Goal: Task Accomplishment & Management: Complete application form

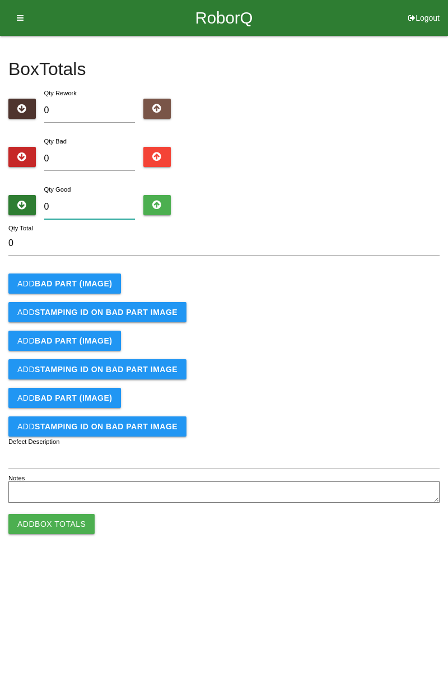
click at [95, 202] on input "0" at bounding box center [89, 207] width 91 height 24
click at [92, 163] on input "0" at bounding box center [89, 159] width 91 height 24
type input "2"
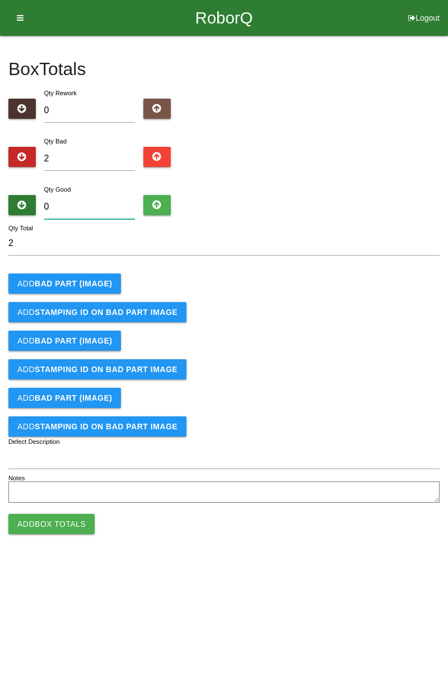
click at [108, 197] on input "0" at bounding box center [89, 207] width 91 height 24
type input "8"
type input "10"
type input "82"
type input "84"
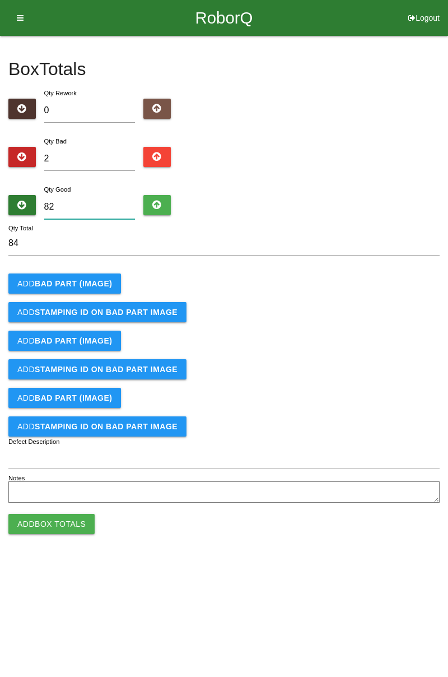
type input "82"
click at [80, 280] on b "BAD PART (IMAGE)" at bounding box center [73, 283] width 77 height 9
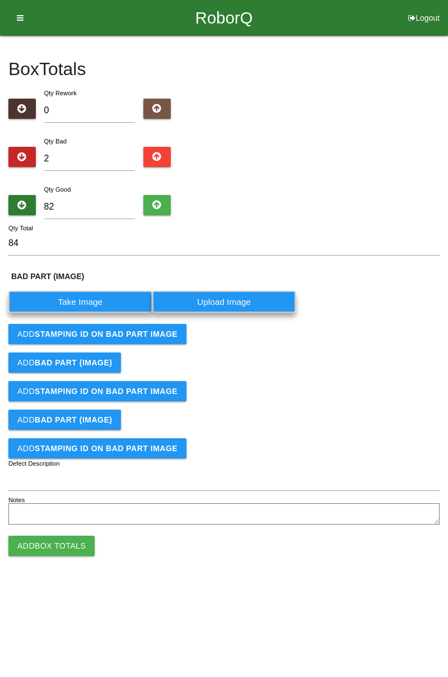
click at [96, 302] on label "Take Image" at bounding box center [80, 302] width 144 height 22
click at [0, 0] on \(IMAGE\) "Take Image" at bounding box center [0, 0] width 0 height 0
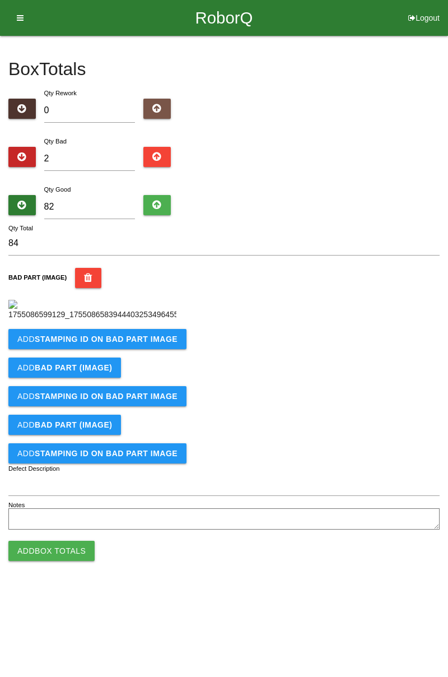
click at [117, 349] on button "Add STAMPING ID on BAD PART Image" at bounding box center [97, 339] width 178 height 20
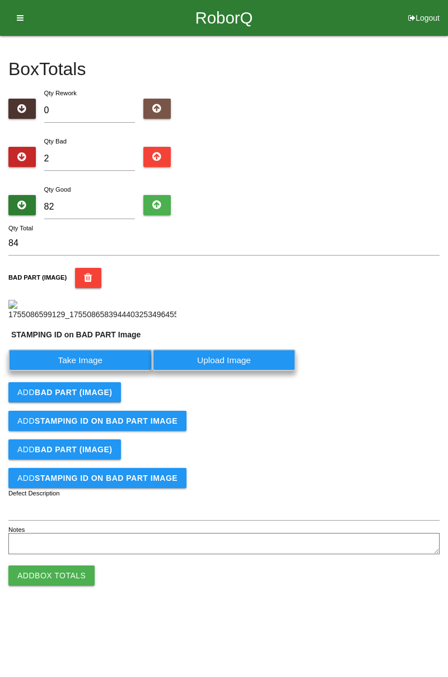
click at [103, 371] on label "Take Image" at bounding box center [80, 360] width 144 height 22
click at [0, 0] on PART "Take Image" at bounding box center [0, 0] width 0 height 0
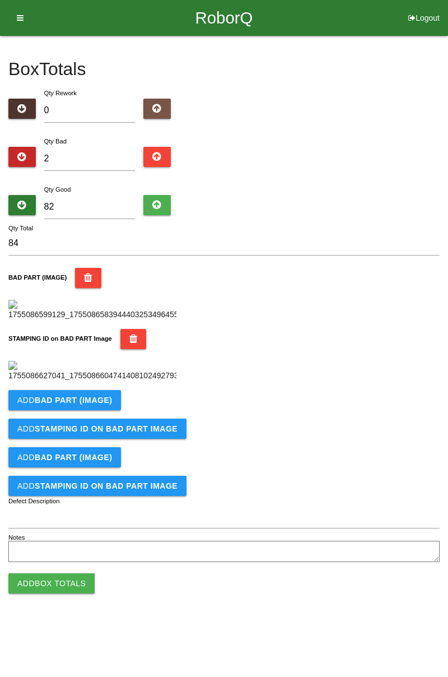
scroll to position [246, 0]
click at [87, 404] on b "BAD PART (IMAGE)" at bounding box center [73, 399] width 77 height 9
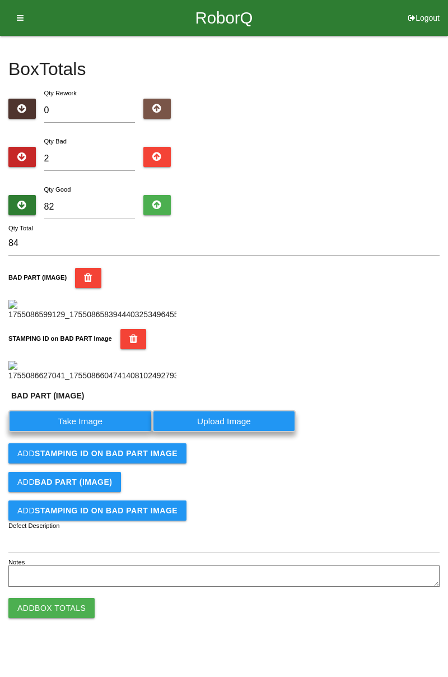
click at [97, 432] on label "Take Image" at bounding box center [80, 421] width 144 height 22
click at [0, 0] on \(IMAGE\) "Take Image" at bounding box center [0, 0] width 0 height 0
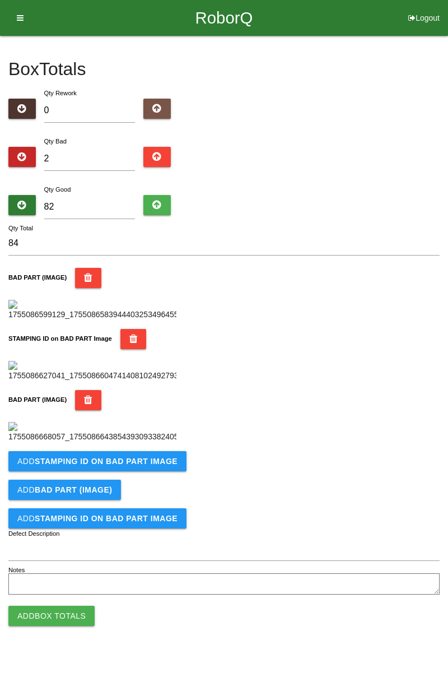
scroll to position [430, 0]
click at [106, 471] on button "Add STAMPING ID on BAD PART Image" at bounding box center [97, 461] width 178 height 20
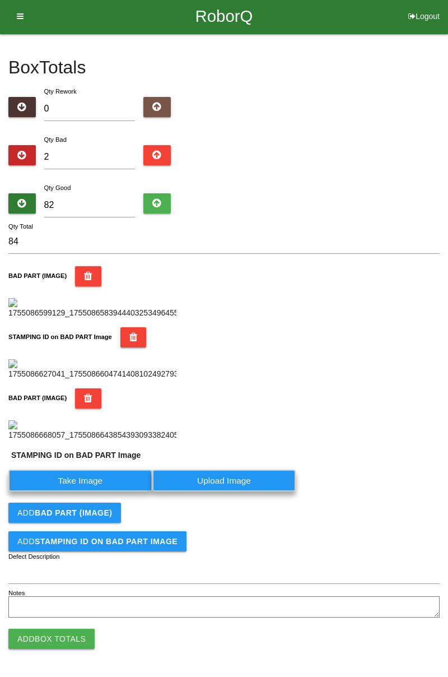
click at [97, 491] on label "Take Image" at bounding box center [80, 480] width 144 height 22
click at [0, 0] on PART "Take Image" at bounding box center [0, 0] width 0 height 0
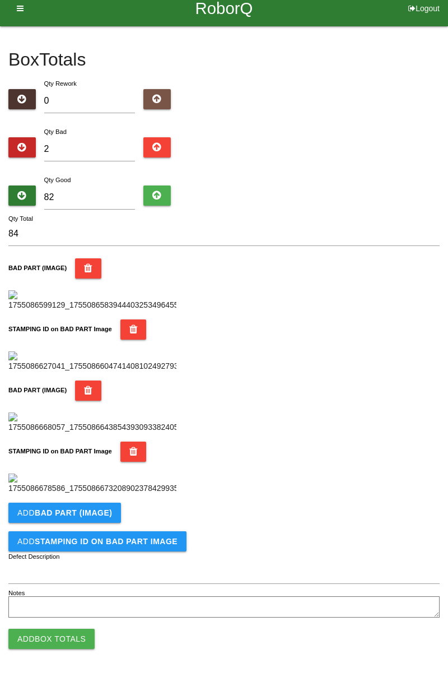
scroll to position [614, 0]
click at [78, 636] on button "Add Box Totals" at bounding box center [51, 638] width 86 height 20
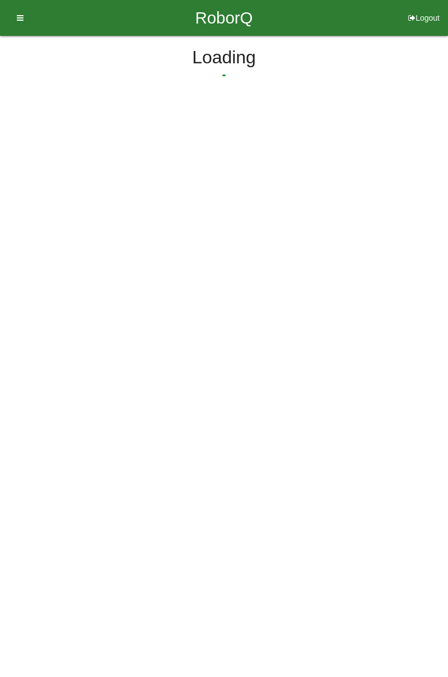
scroll to position [0, 0]
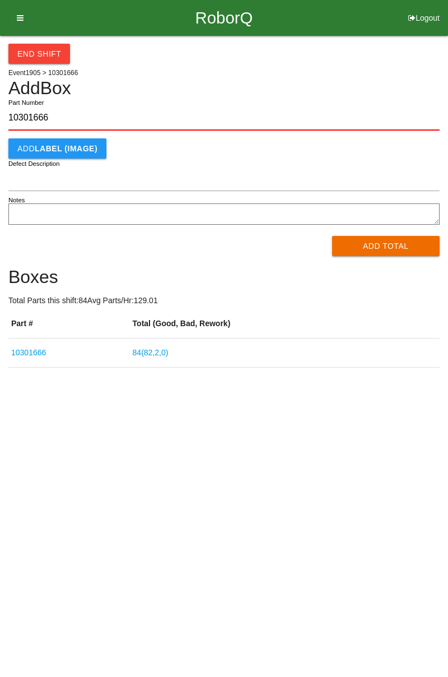
type input "10301666"
click at [391, 253] on button "Add Total" at bounding box center [386, 246] width 108 height 20
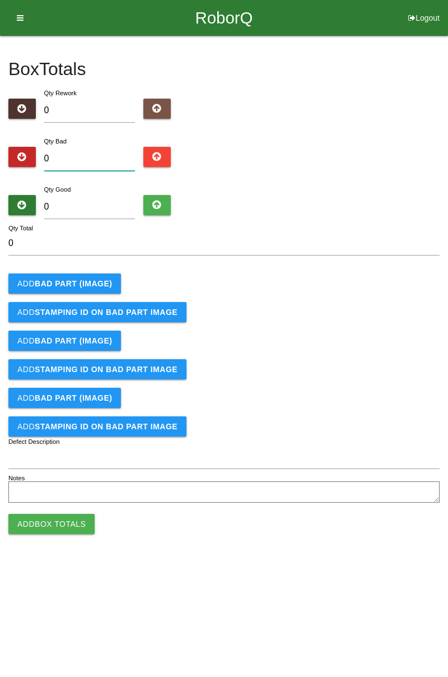
click at [92, 160] on input "0" at bounding box center [89, 159] width 91 height 24
type input "4"
click at [89, 203] on input "0" at bounding box center [89, 207] width 91 height 24
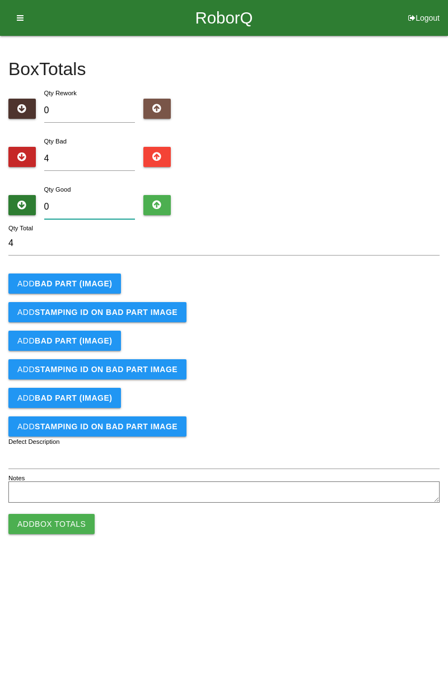
type input "8"
type input "12"
type input "80"
type input "84"
type input "80"
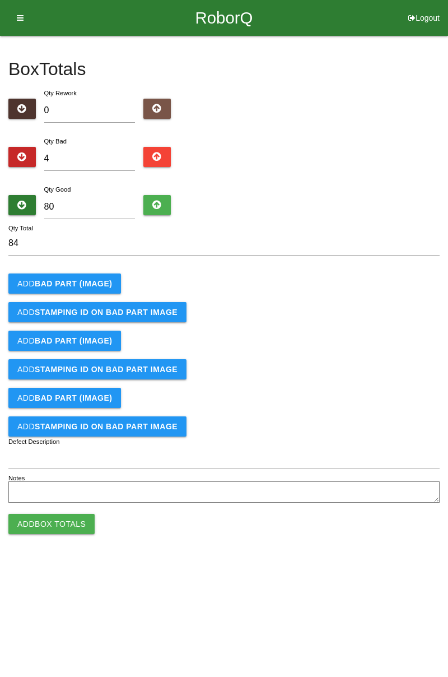
click at [89, 274] on button "Add BAD PART (IMAGE)" at bounding box center [64, 283] width 113 height 20
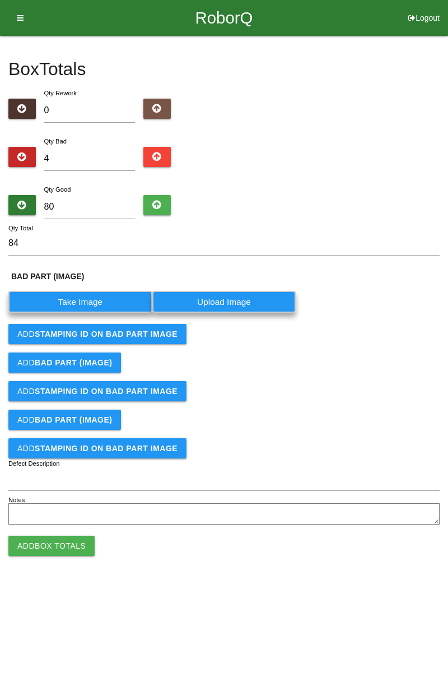
click at [92, 301] on label "Take Image" at bounding box center [80, 302] width 144 height 22
click at [0, 0] on \(IMAGE\) "Take Image" at bounding box center [0, 0] width 0 height 0
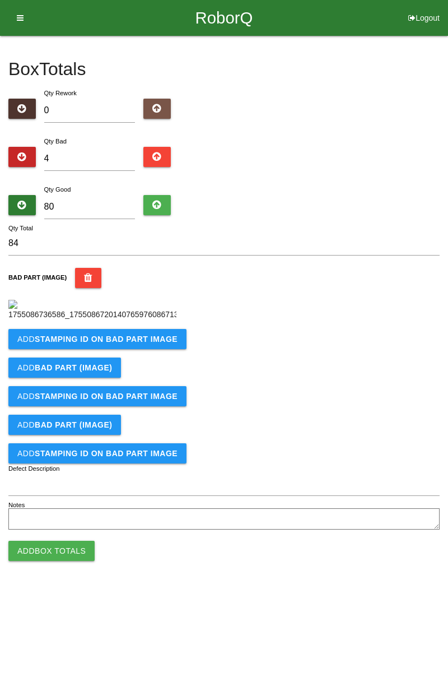
click at [115, 343] on b "STAMPING ID on BAD PART Image" at bounding box center [106, 338] width 143 height 9
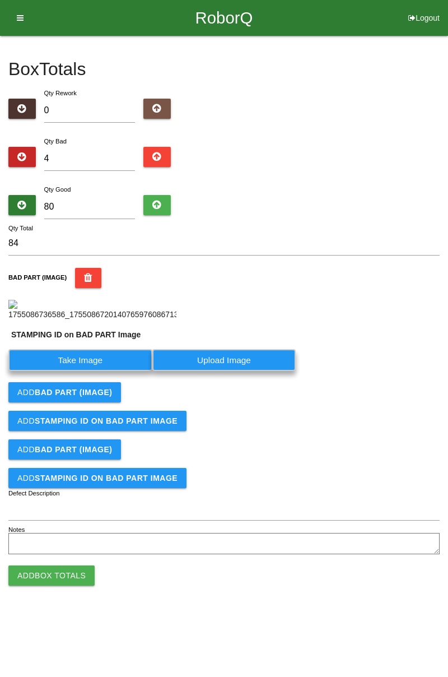
click at [99, 371] on label "Take Image" at bounding box center [80, 360] width 144 height 22
click at [0, 0] on PART "Take Image" at bounding box center [0, 0] width 0 height 0
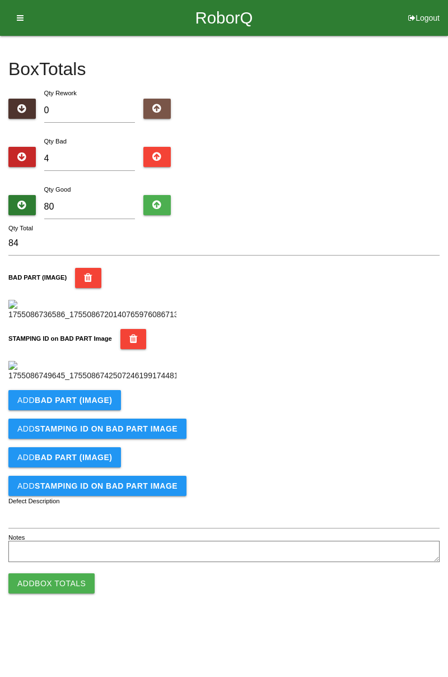
scroll to position [246, 0]
click at [106, 410] on button "Add BAD PART (IMAGE)" at bounding box center [64, 400] width 113 height 20
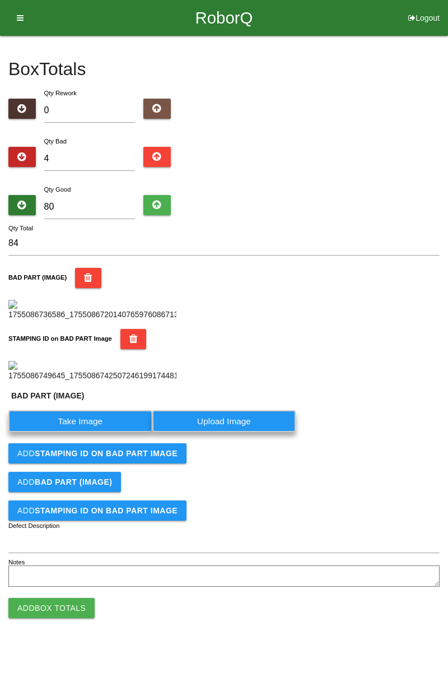
click at [89, 432] on label "Take Image" at bounding box center [80, 421] width 144 height 22
click at [0, 0] on \(IMAGE\) "Take Image" at bounding box center [0, 0] width 0 height 0
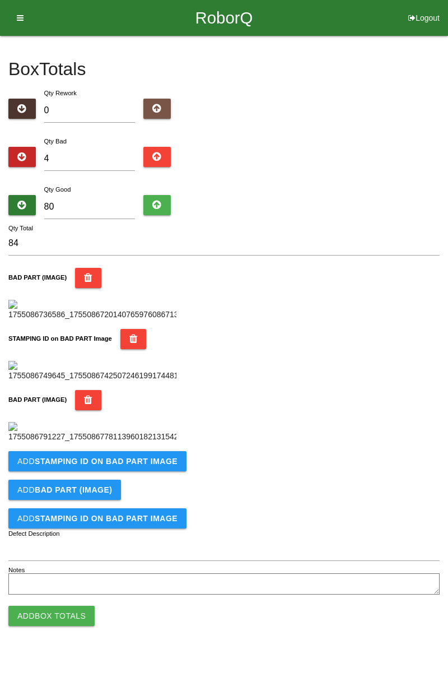
scroll to position [430, 0]
click at [93, 471] on button "Add STAMPING ID on BAD PART Image" at bounding box center [97, 461] width 178 height 20
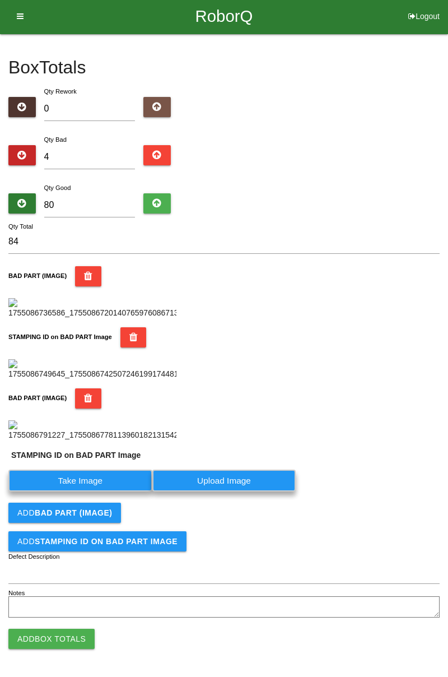
click at [86, 491] on label "Take Image" at bounding box center [80, 480] width 144 height 22
click at [0, 0] on PART "Take Image" at bounding box center [0, 0] width 0 height 0
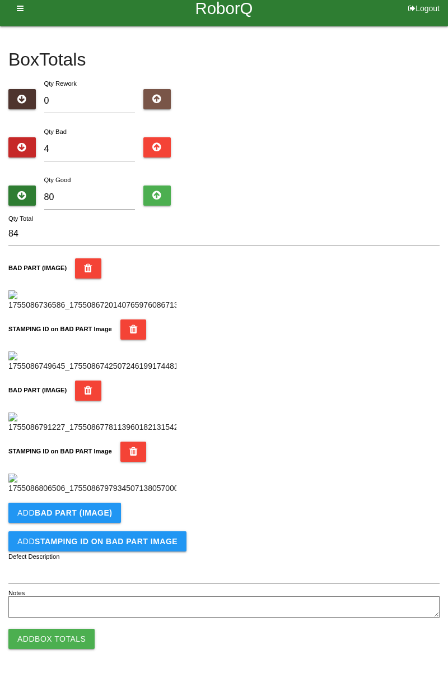
scroll to position [614, 0]
click at [100, 513] on b "BAD PART (IMAGE)" at bounding box center [73, 512] width 77 height 9
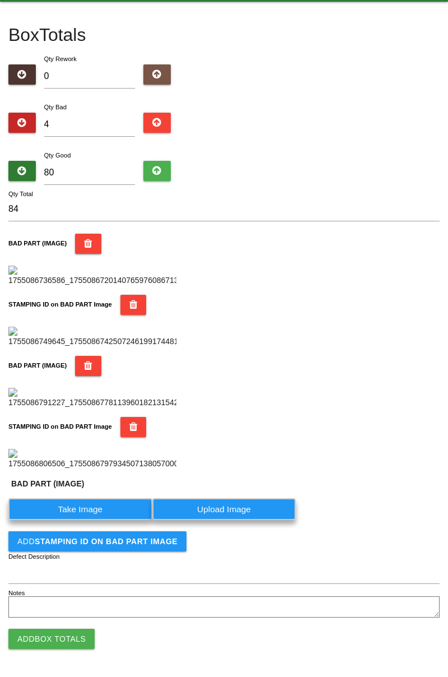
click at [100, 520] on label "Take Image" at bounding box center [80, 509] width 144 height 22
click at [0, 0] on \(IMAGE\) "Take Image" at bounding box center [0, 0] width 0 height 0
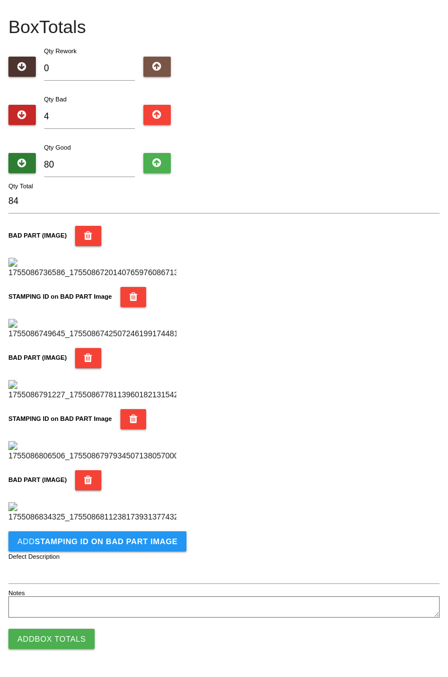
scroll to position [798, 0]
click at [116, 548] on button "Add STAMPING ID on BAD PART Image" at bounding box center [97, 541] width 178 height 20
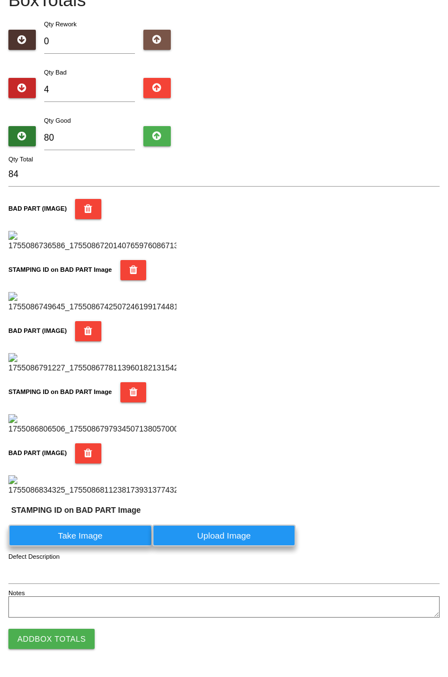
click at [96, 546] on label "Take Image" at bounding box center [80, 535] width 144 height 22
click at [0, 0] on PART "Take Image" at bounding box center [0, 0] width 0 height 0
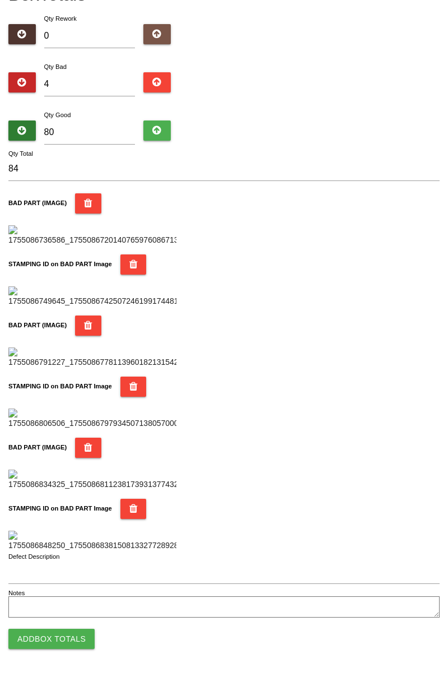
scroll to position [981, 0]
click at [74, 636] on button "Add Box Totals" at bounding box center [51, 638] width 86 height 20
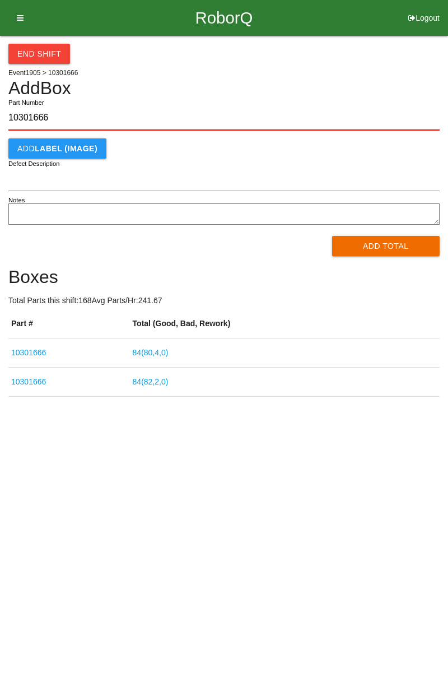
type input "10301666"
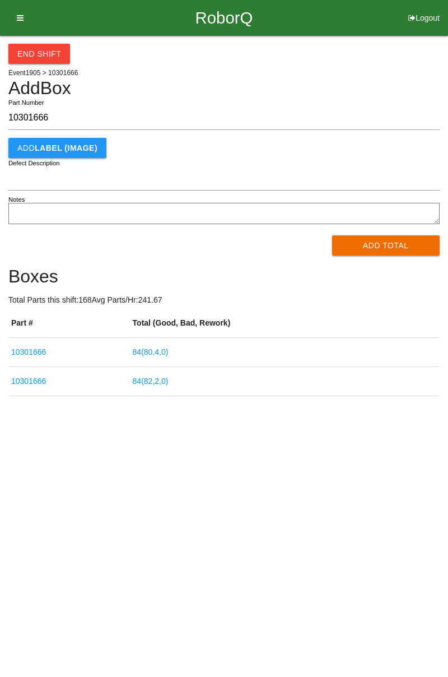
click at [381, 248] on button "Add Total" at bounding box center [386, 245] width 108 height 20
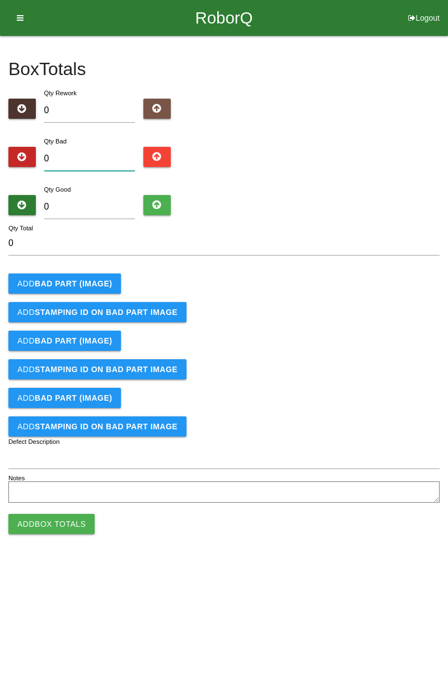
click at [93, 159] on input "0" at bounding box center [89, 159] width 91 height 24
type input "6"
click at [95, 209] on input "0" at bounding box center [89, 207] width 91 height 24
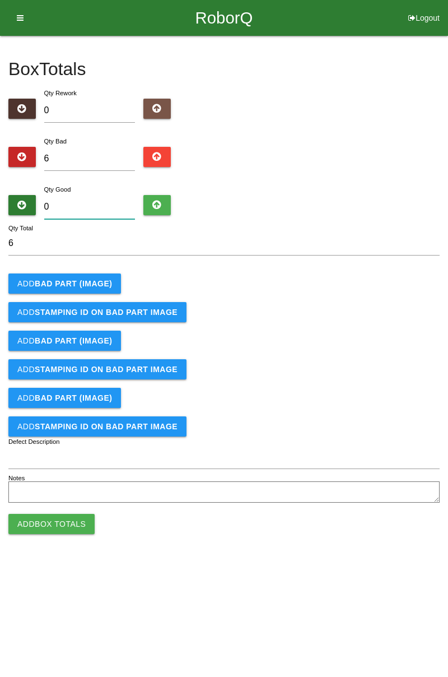
type input "7"
type input "13"
type input "78"
type input "84"
type input "78"
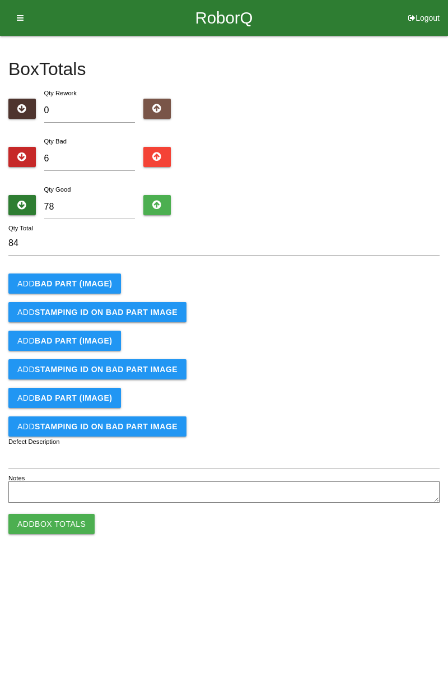
click at [85, 276] on button "Add BAD PART (IMAGE)" at bounding box center [64, 283] width 113 height 20
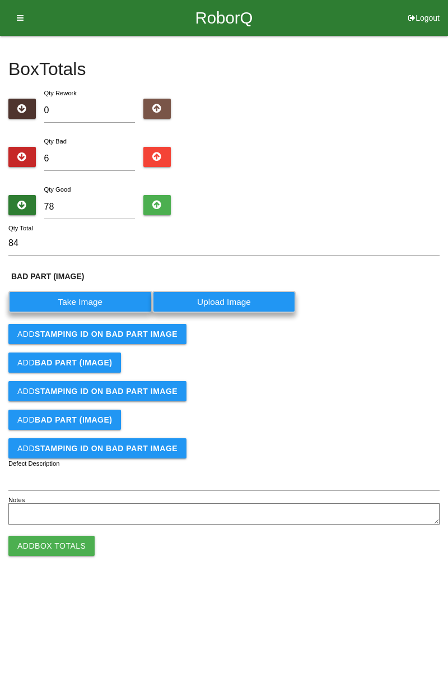
click at [80, 309] on label "Take Image" at bounding box center [80, 302] width 144 height 22
click at [0, 0] on \(IMAGE\) "Take Image" at bounding box center [0, 0] width 0 height 0
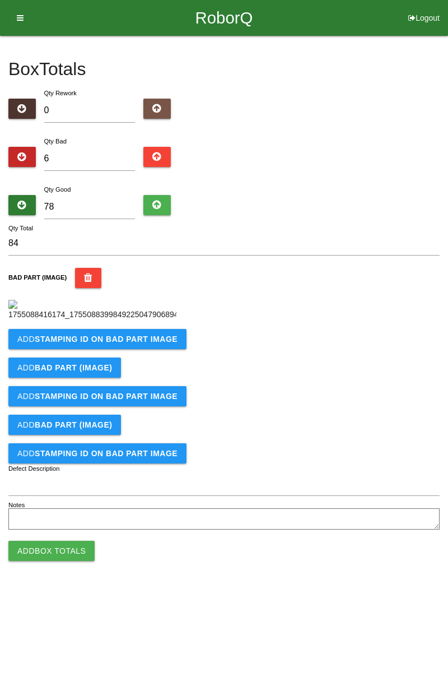
click at [132, 343] on b "STAMPING ID on BAD PART Image" at bounding box center [106, 338] width 143 height 9
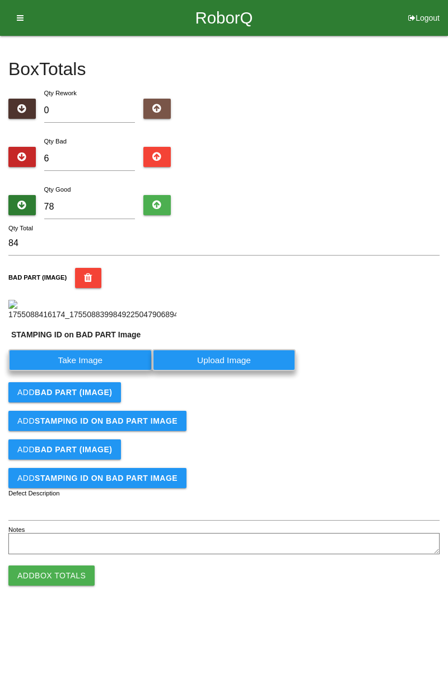
click at [114, 371] on label "Take Image" at bounding box center [80, 360] width 144 height 22
click at [0, 0] on PART "Take Image" at bounding box center [0, 0] width 0 height 0
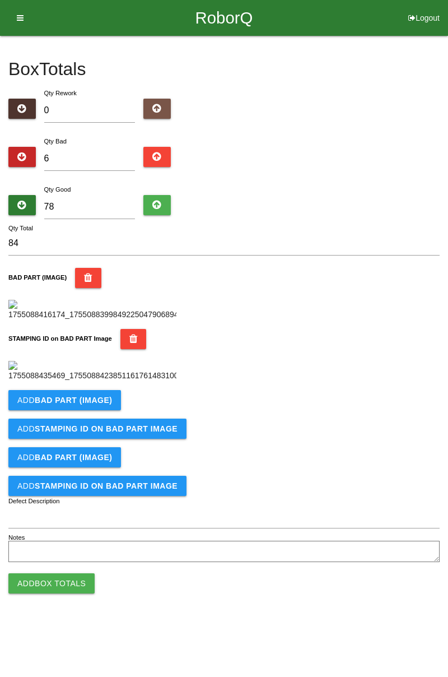
scroll to position [246, 0]
click at [87, 410] on button "Add BAD PART (IMAGE)" at bounding box center [64, 400] width 113 height 20
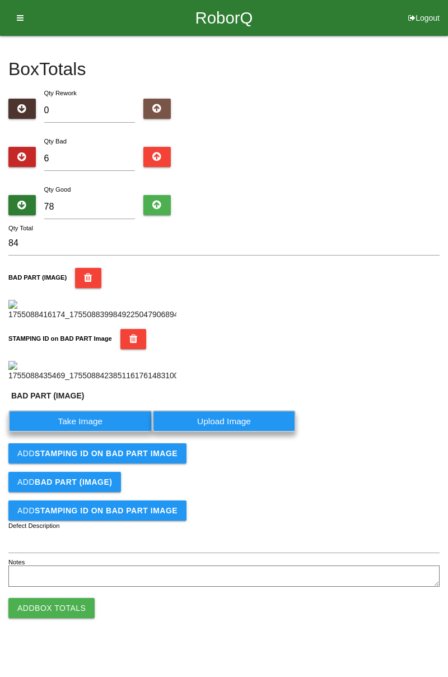
click at [86, 432] on label "Take Image" at bounding box center [80, 421] width 144 height 22
click at [0, 0] on \(IMAGE\) "Take Image" at bounding box center [0, 0] width 0 height 0
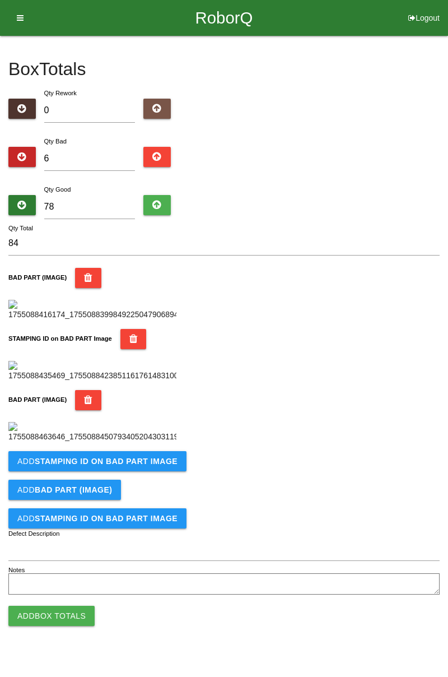
scroll to position [430, 0]
click at [114, 471] on button "Add STAMPING ID on BAD PART Image" at bounding box center [97, 461] width 178 height 20
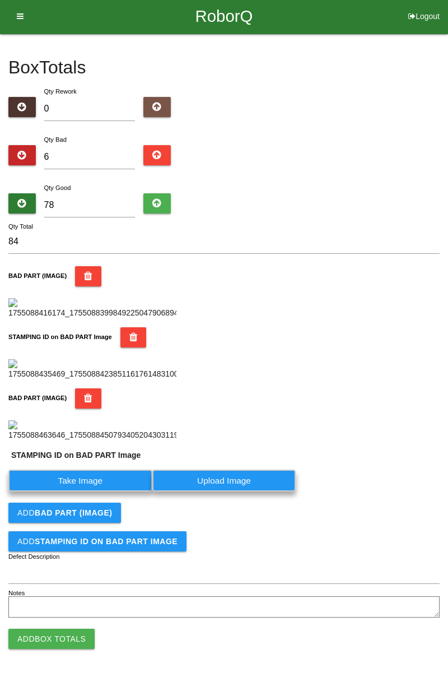
click at [69, 491] on label "Take Image" at bounding box center [80, 480] width 144 height 22
click at [0, 0] on PART "Take Image" at bounding box center [0, 0] width 0 height 0
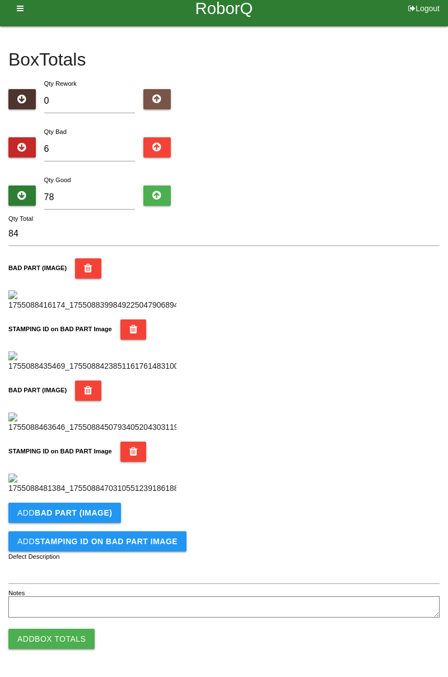
scroll to position [614, 0]
click at [90, 513] on b "BAD PART (IMAGE)" at bounding box center [73, 512] width 77 height 9
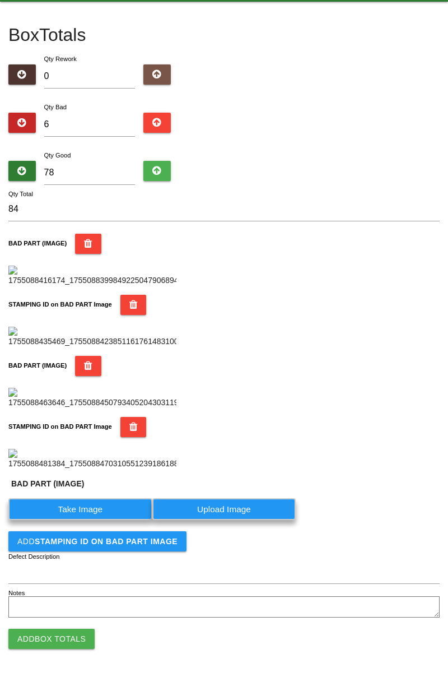
click at [103, 520] on label "Take Image" at bounding box center [80, 509] width 144 height 22
click at [0, 0] on \(IMAGE\) "Take Image" at bounding box center [0, 0] width 0 height 0
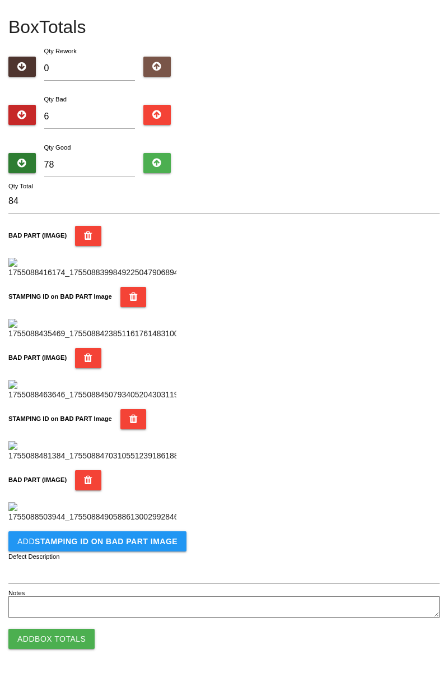
scroll to position [798, 0]
click at [109, 546] on button "Add STAMPING ID on BAD PART Image" at bounding box center [97, 541] width 178 height 20
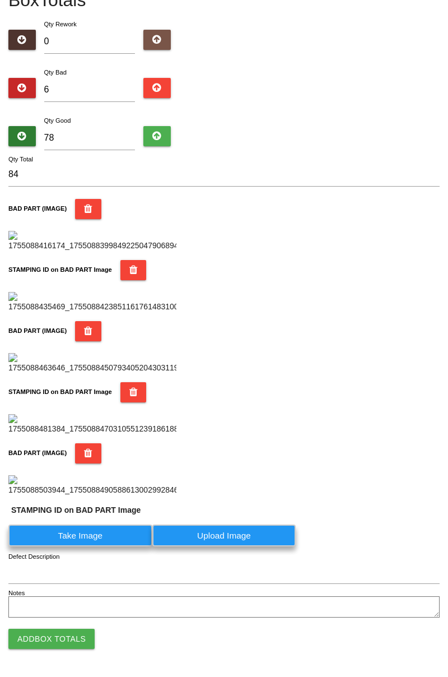
click at [100, 546] on label "Take Image" at bounding box center [80, 535] width 144 height 22
click at [0, 0] on PART "Take Image" at bounding box center [0, 0] width 0 height 0
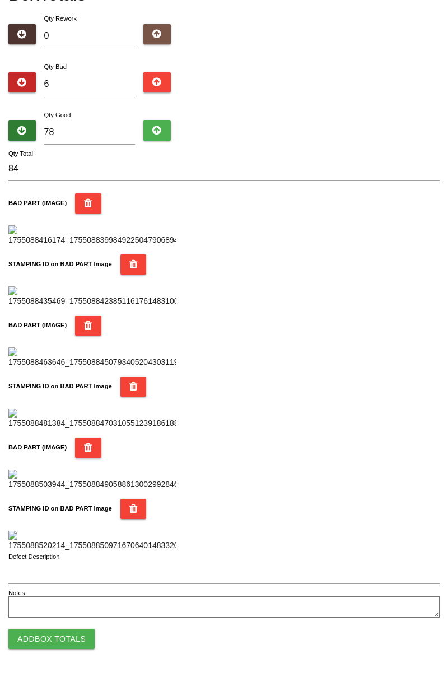
scroll to position [981, 0]
click at [72, 637] on button "Add Box Totals" at bounding box center [51, 638] width 86 height 20
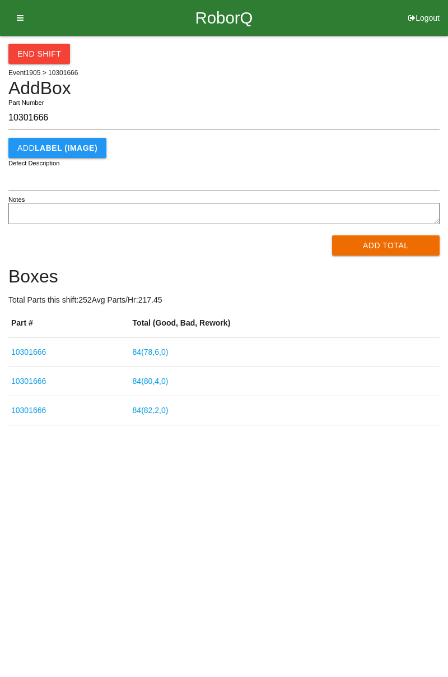
type input "10301666"
click at [448, 105] on div "End Shift Event 1905 > 10301666 Add Box 10301666 Part Number Add LABEL (IMAGE) …" at bounding box center [224, 230] width 448 height 389
click at [385, 246] on button "Add Total" at bounding box center [386, 245] width 108 height 20
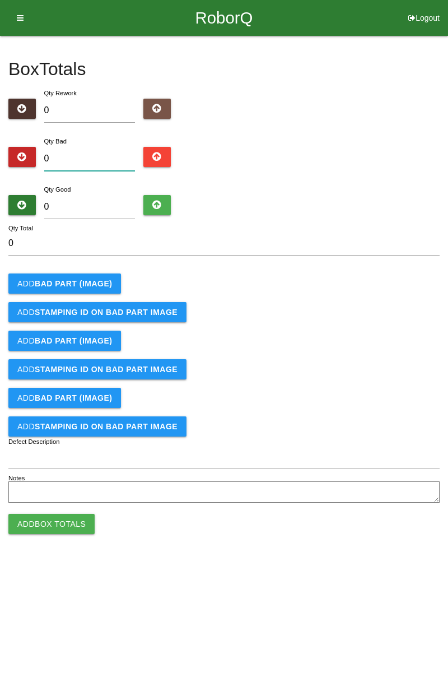
click at [94, 163] on input "0" at bounding box center [89, 159] width 91 height 24
type input "3"
click at [99, 203] on input "0" at bounding box center [89, 207] width 91 height 24
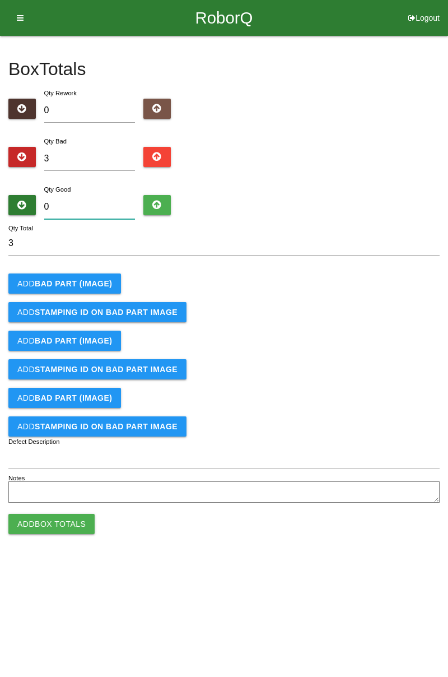
type input "8"
type input "11"
type input "81"
type input "84"
type input "81"
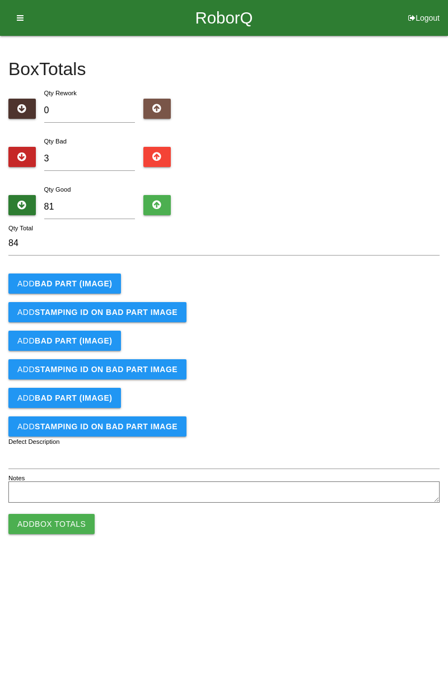
click at [66, 273] on button "Add BAD PART (IMAGE)" at bounding box center [64, 283] width 113 height 20
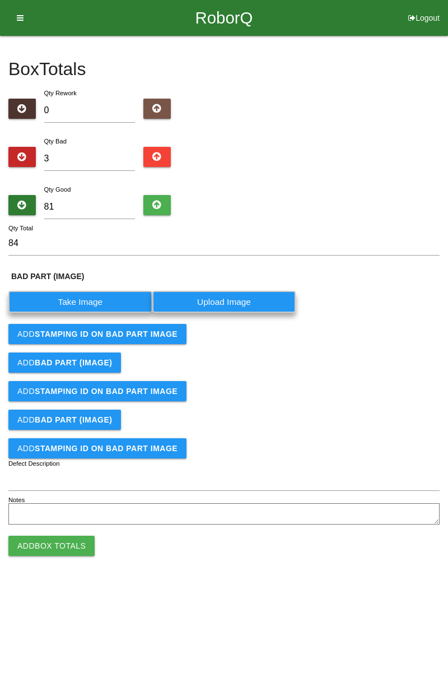
click at [87, 300] on label "Take Image" at bounding box center [80, 302] width 144 height 22
click at [0, 0] on \(IMAGE\) "Take Image" at bounding box center [0, 0] width 0 height 0
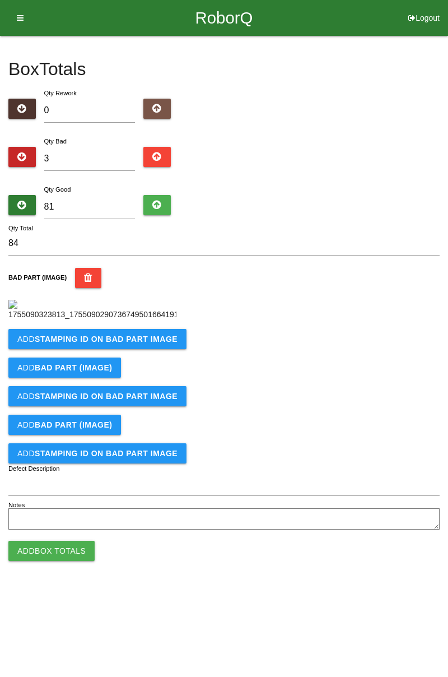
click at [133, 349] on button "Add STAMPING ID on BAD PART Image" at bounding box center [97, 339] width 178 height 20
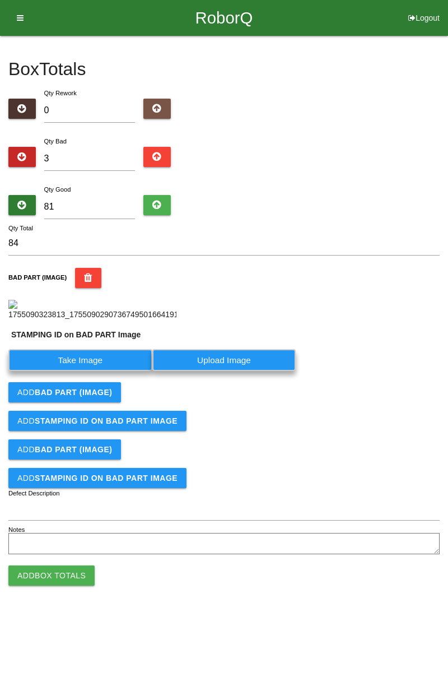
click at [101, 371] on label "Take Image" at bounding box center [80, 360] width 144 height 22
click at [0, 0] on PART "Take Image" at bounding box center [0, 0] width 0 height 0
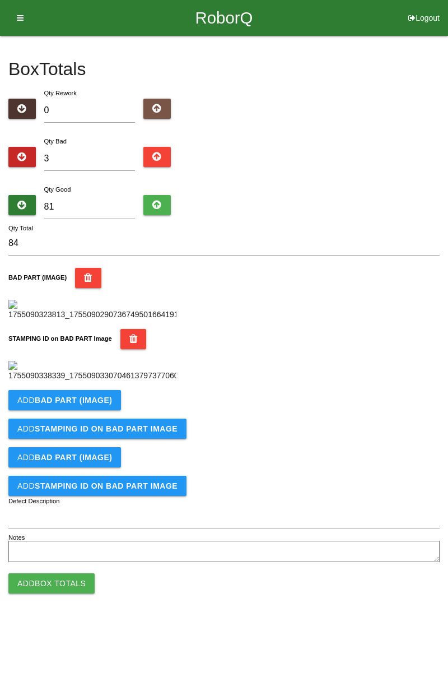
scroll to position [246, 0]
click at [98, 410] on button "Add BAD PART (IMAGE)" at bounding box center [64, 400] width 113 height 20
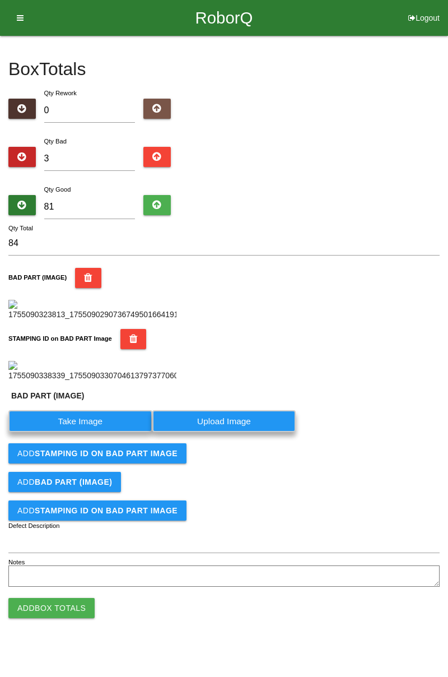
click at [101, 432] on label "Take Image" at bounding box center [80, 421] width 144 height 22
click at [0, 0] on \(IMAGE\) "Take Image" at bounding box center [0, 0] width 0 height 0
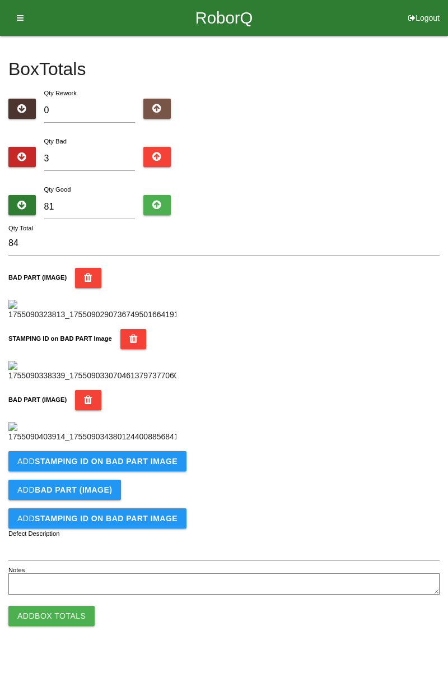
scroll to position [430, 0]
click at [142, 471] on button "Add STAMPING ID on BAD PART Image" at bounding box center [97, 461] width 178 height 20
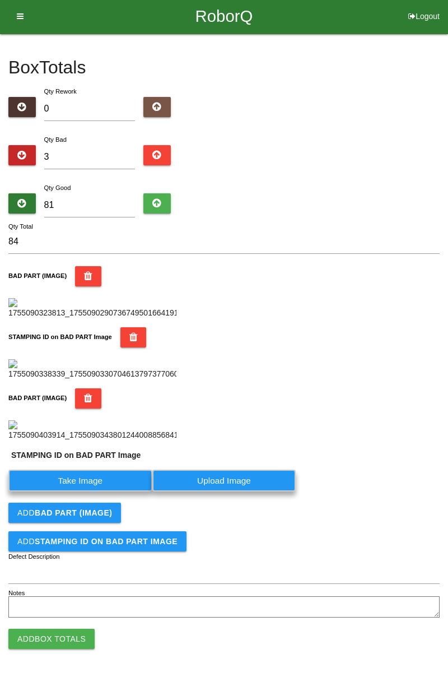
click at [100, 491] on label "Take Image" at bounding box center [80, 480] width 144 height 22
click at [0, 0] on PART "Take Image" at bounding box center [0, 0] width 0 height 0
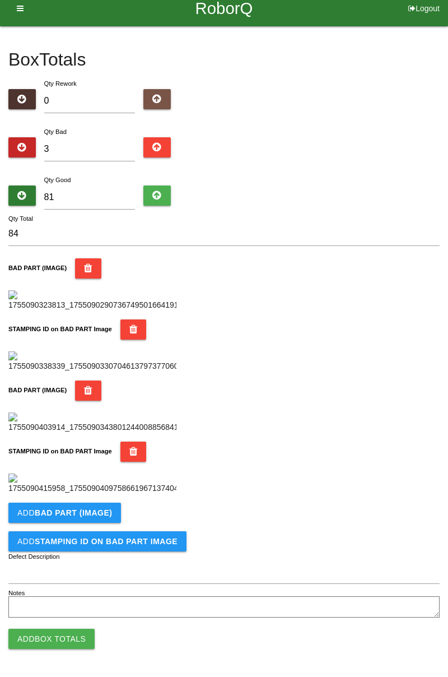
scroll to position [614, 0]
click at [95, 521] on button "Add BAD PART (IMAGE)" at bounding box center [64, 512] width 113 height 20
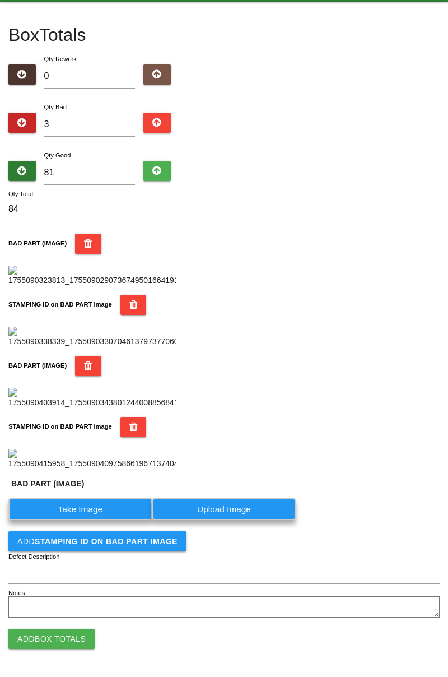
click at [113, 520] on label "Take Image" at bounding box center [80, 509] width 144 height 22
click at [0, 0] on \(IMAGE\) "Take Image" at bounding box center [0, 0] width 0 height 0
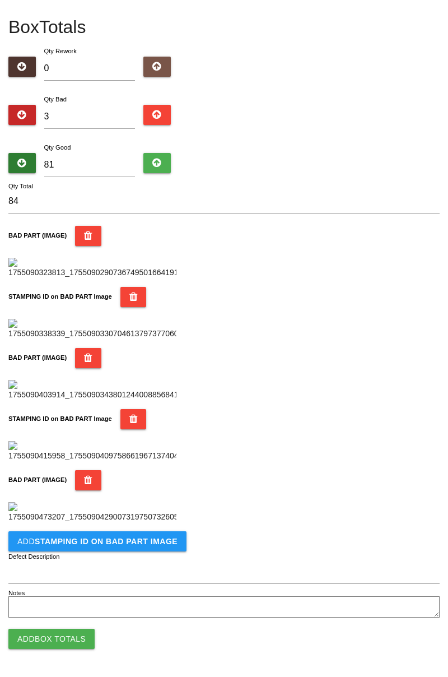
scroll to position [798, 0]
click at [136, 543] on b "STAMPING ID on BAD PART Image" at bounding box center [106, 541] width 143 height 9
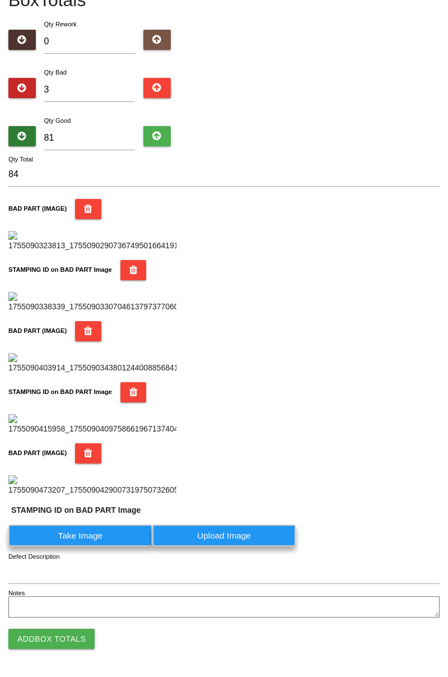
click at [100, 546] on label "Take Image" at bounding box center [80, 535] width 144 height 22
click at [0, 0] on PART "Take Image" at bounding box center [0, 0] width 0 height 0
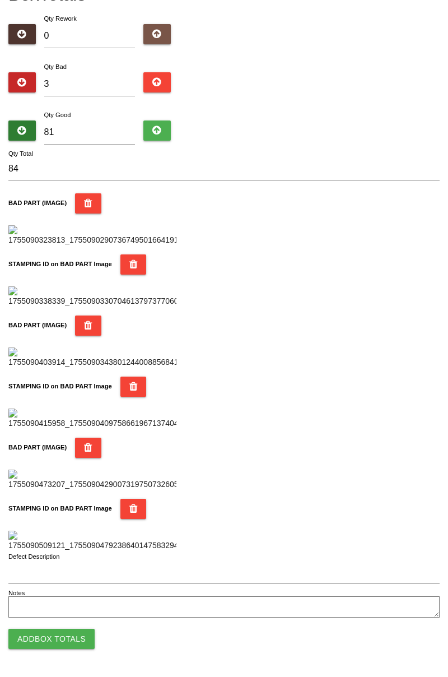
scroll to position [981, 0]
click at [66, 634] on button "Add Box Totals" at bounding box center [51, 638] width 86 height 20
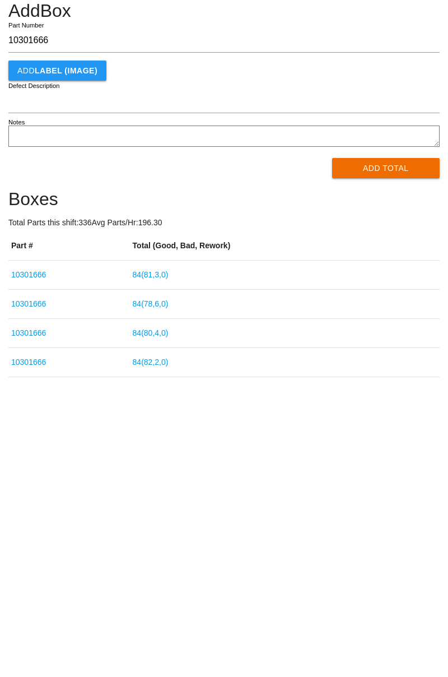
type input "10301666"
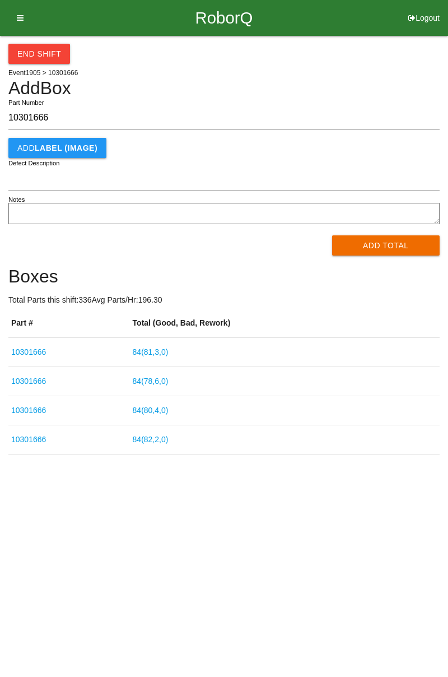
click at [394, 247] on button "Add Total" at bounding box center [386, 245] width 108 height 20
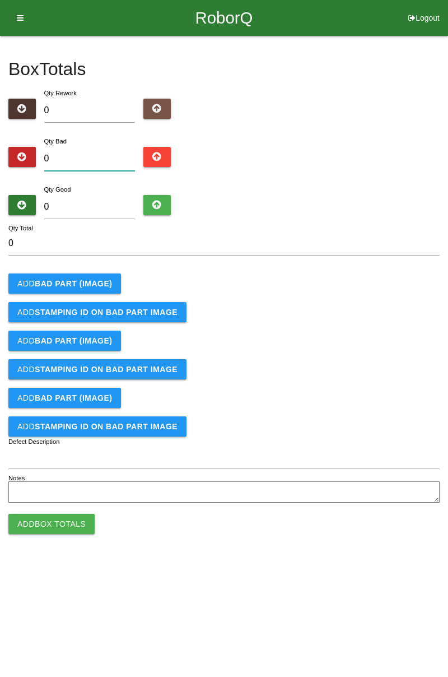
click at [89, 158] on input "0" at bounding box center [89, 159] width 91 height 24
type input "8"
click at [87, 212] on input "0" at bounding box center [89, 207] width 91 height 24
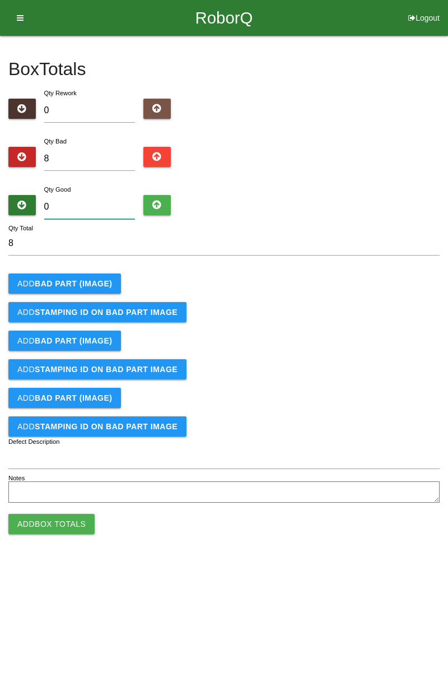
type input "7"
type input "15"
type input "74"
type input "82"
type input "7"
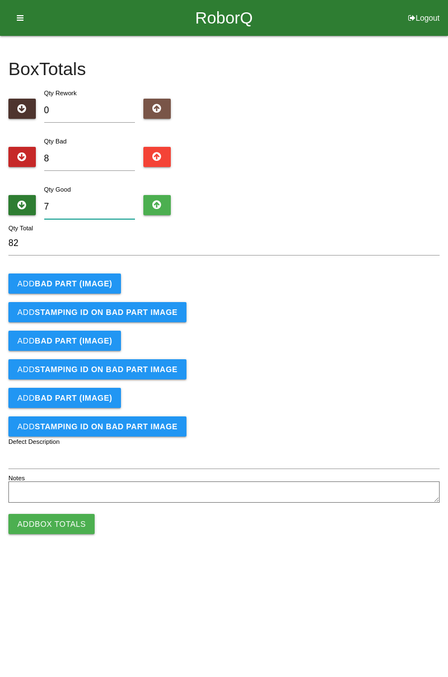
type input "15"
type input "76"
type input "84"
type input "76"
click at [91, 277] on button "Add BAD PART (IMAGE)" at bounding box center [64, 283] width 113 height 20
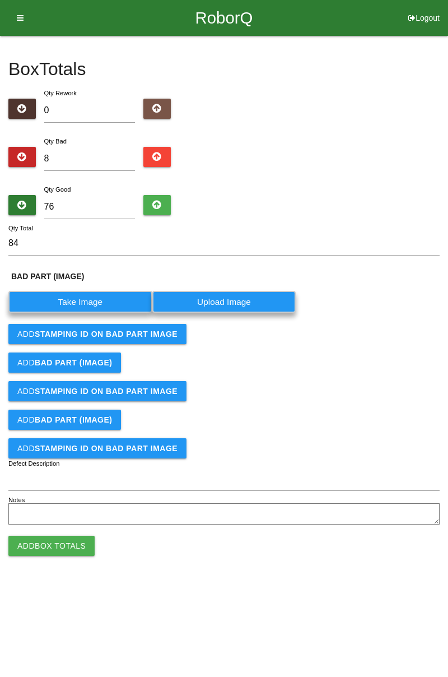
click at [101, 304] on label "Take Image" at bounding box center [80, 302] width 144 height 22
click at [0, 0] on \(IMAGE\) "Take Image" at bounding box center [0, 0] width 0 height 0
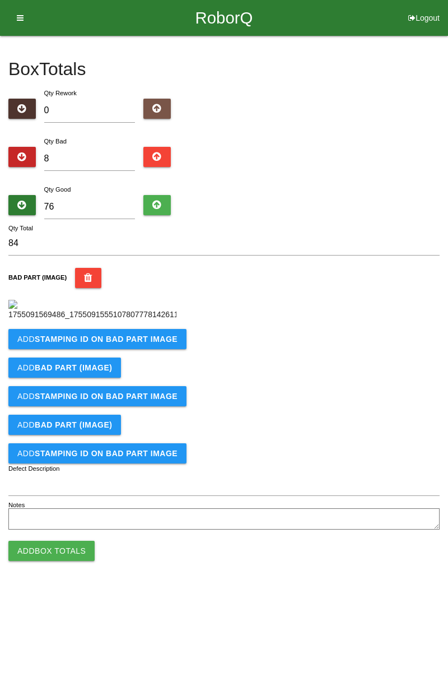
click at [85, 343] on b "STAMPING ID on BAD PART Image" at bounding box center [106, 338] width 143 height 9
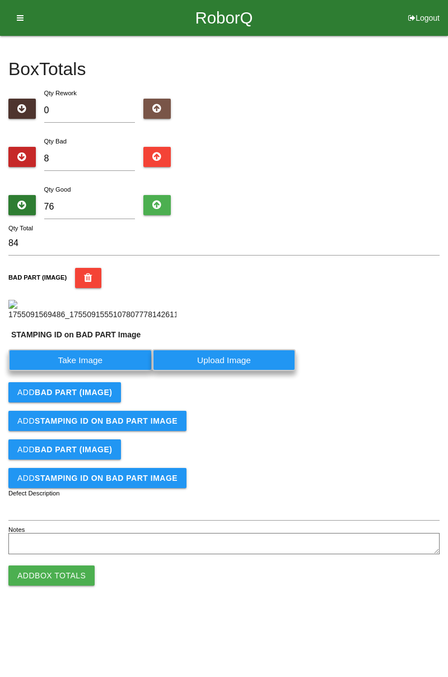
click at [99, 371] on label "Take Image" at bounding box center [80, 360] width 144 height 22
click at [0, 0] on PART "Take Image" at bounding box center [0, 0] width 0 height 0
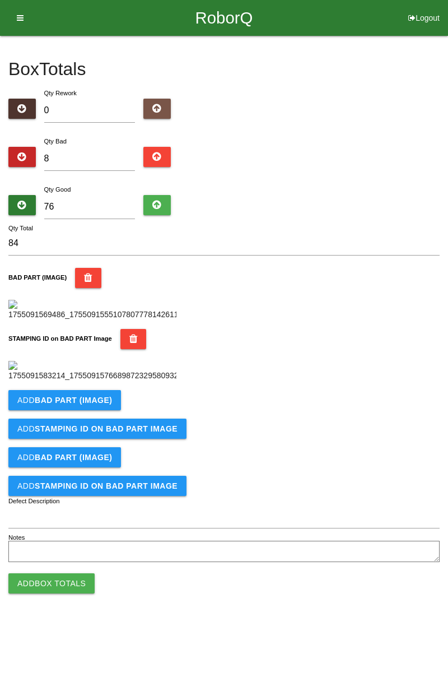
scroll to position [246, 0]
click at [104, 404] on b "BAD PART (IMAGE)" at bounding box center [73, 399] width 77 height 9
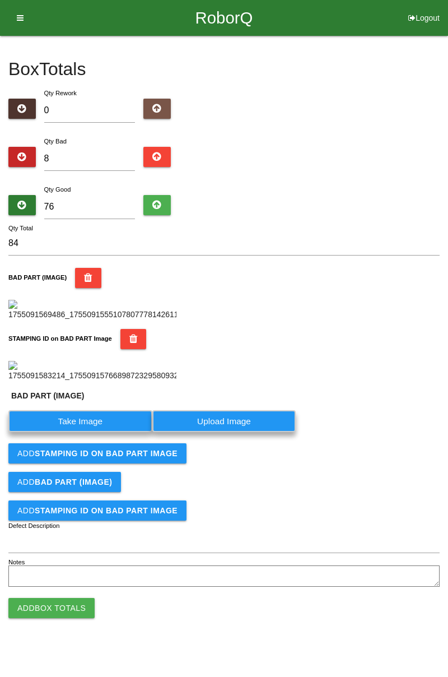
click at [97, 432] on label "Take Image" at bounding box center [80, 421] width 144 height 22
click at [0, 0] on \(IMAGE\) "Take Image" at bounding box center [0, 0] width 0 height 0
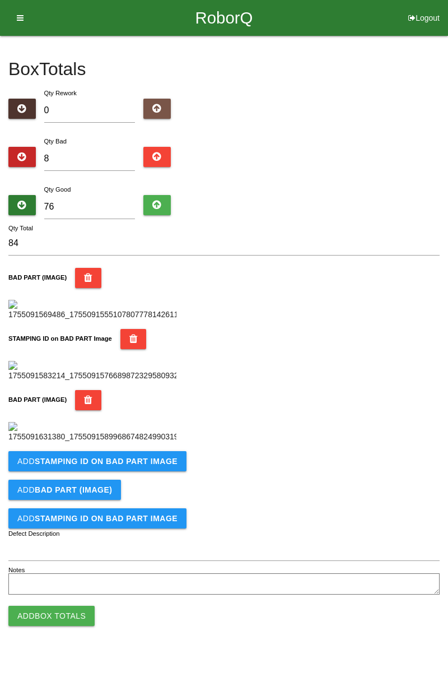
scroll to position [430, 0]
click at [129, 465] on b "STAMPING ID on BAD PART Image" at bounding box center [106, 461] width 143 height 9
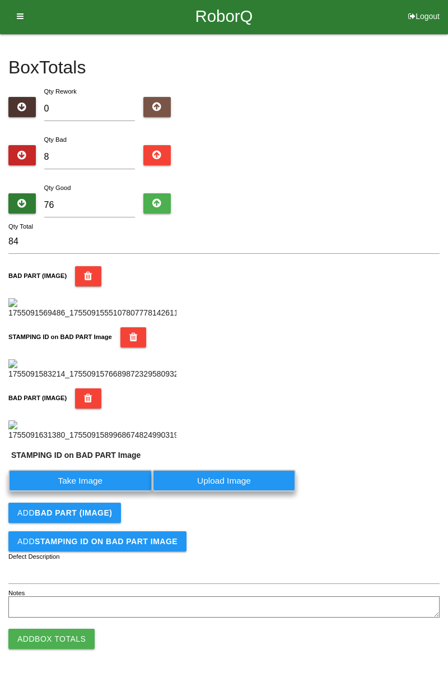
click at [101, 491] on label "Take Image" at bounding box center [80, 480] width 144 height 22
click at [0, 0] on PART "Take Image" at bounding box center [0, 0] width 0 height 0
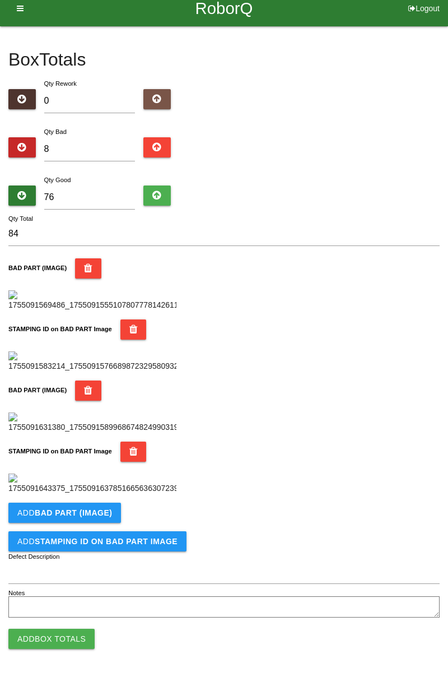
scroll to position [614, 0]
click at [87, 518] on button "Add BAD PART (IMAGE)" at bounding box center [64, 512] width 113 height 20
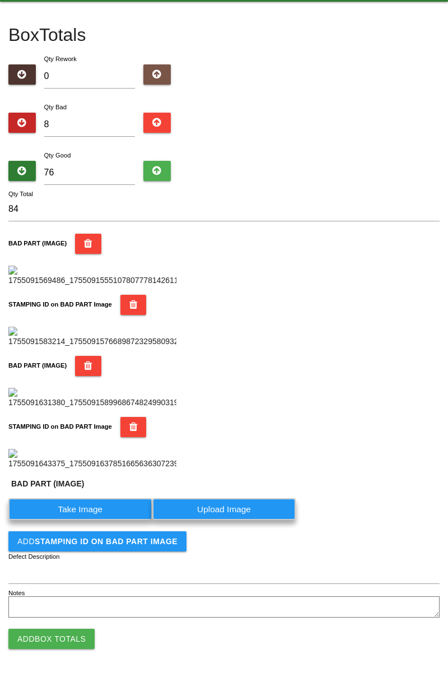
click at [103, 520] on label "Take Image" at bounding box center [80, 509] width 144 height 22
click at [0, 0] on \(IMAGE\) "Take Image" at bounding box center [0, 0] width 0 height 0
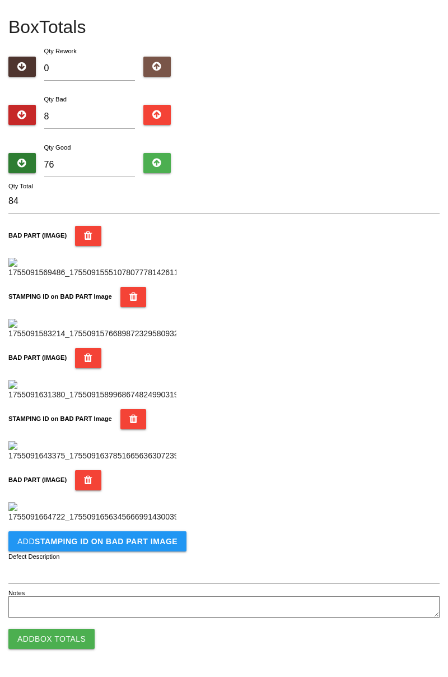
scroll to position [798, 0]
click at [111, 542] on b "STAMPING ID on BAD PART Image" at bounding box center [106, 541] width 143 height 9
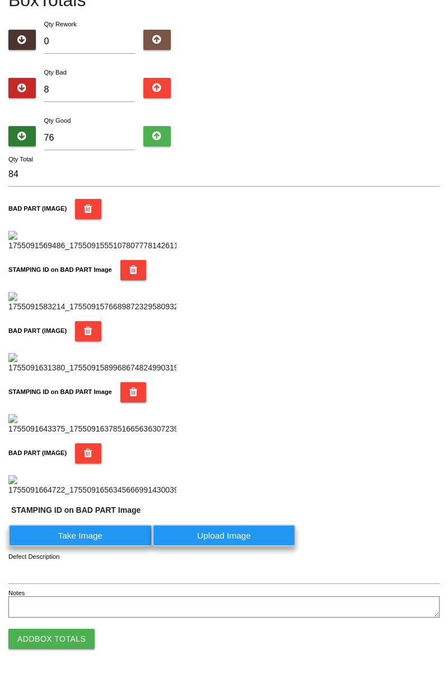
click at [111, 546] on label "Take Image" at bounding box center [80, 535] width 144 height 22
click at [0, 0] on PART "Take Image" at bounding box center [0, 0] width 0 height 0
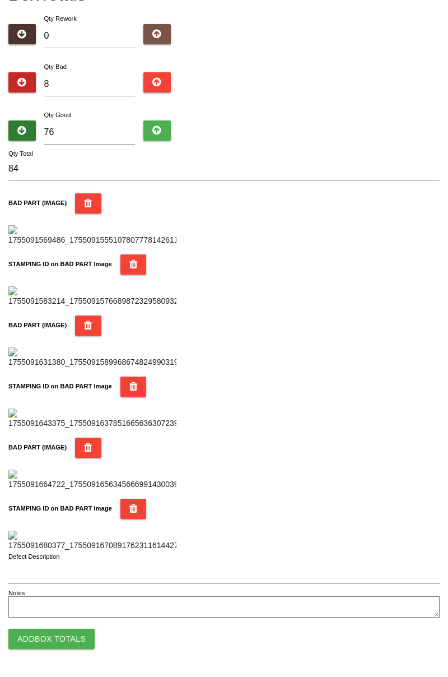
scroll to position [981, 0]
click at [72, 639] on button "Add Box Totals" at bounding box center [51, 638] width 86 height 20
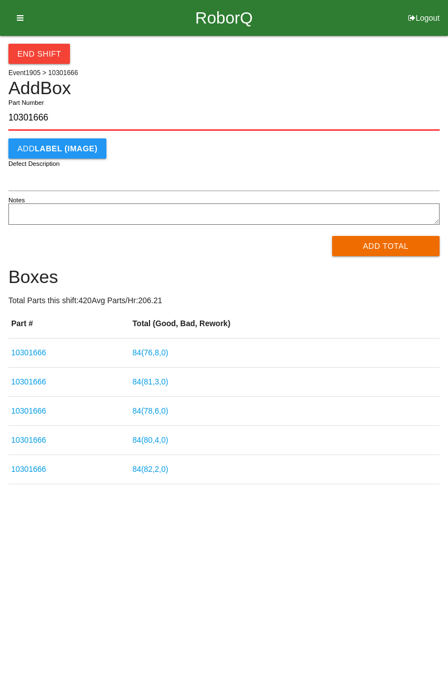
type input "10301666"
